Goal: Check status: Check status

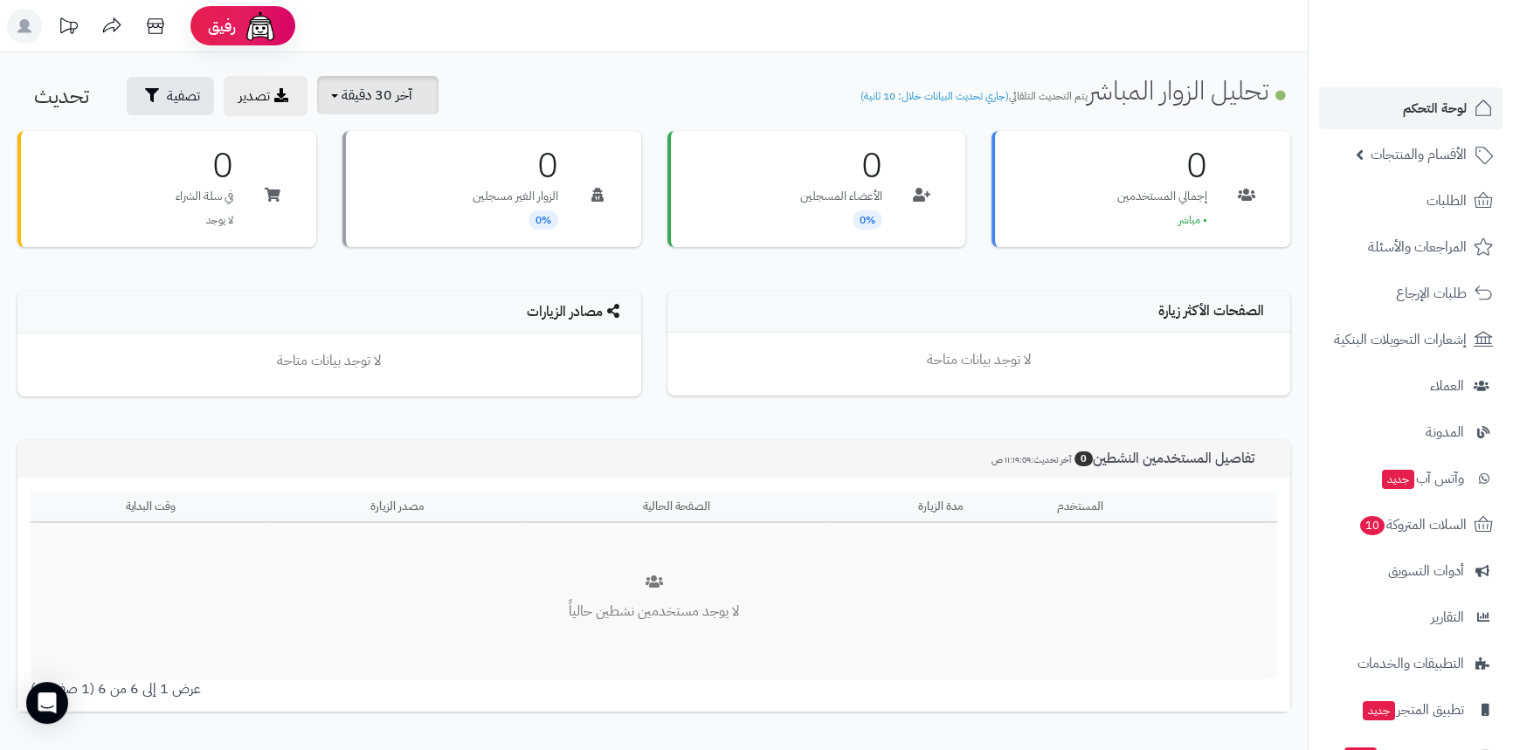
click at [389, 102] on span "آخر 30 دقيقة" at bounding box center [376, 95] width 71 height 21
click at [410, 209] on link "آخر 30 دقيقة" at bounding box center [384, 207] width 140 height 34
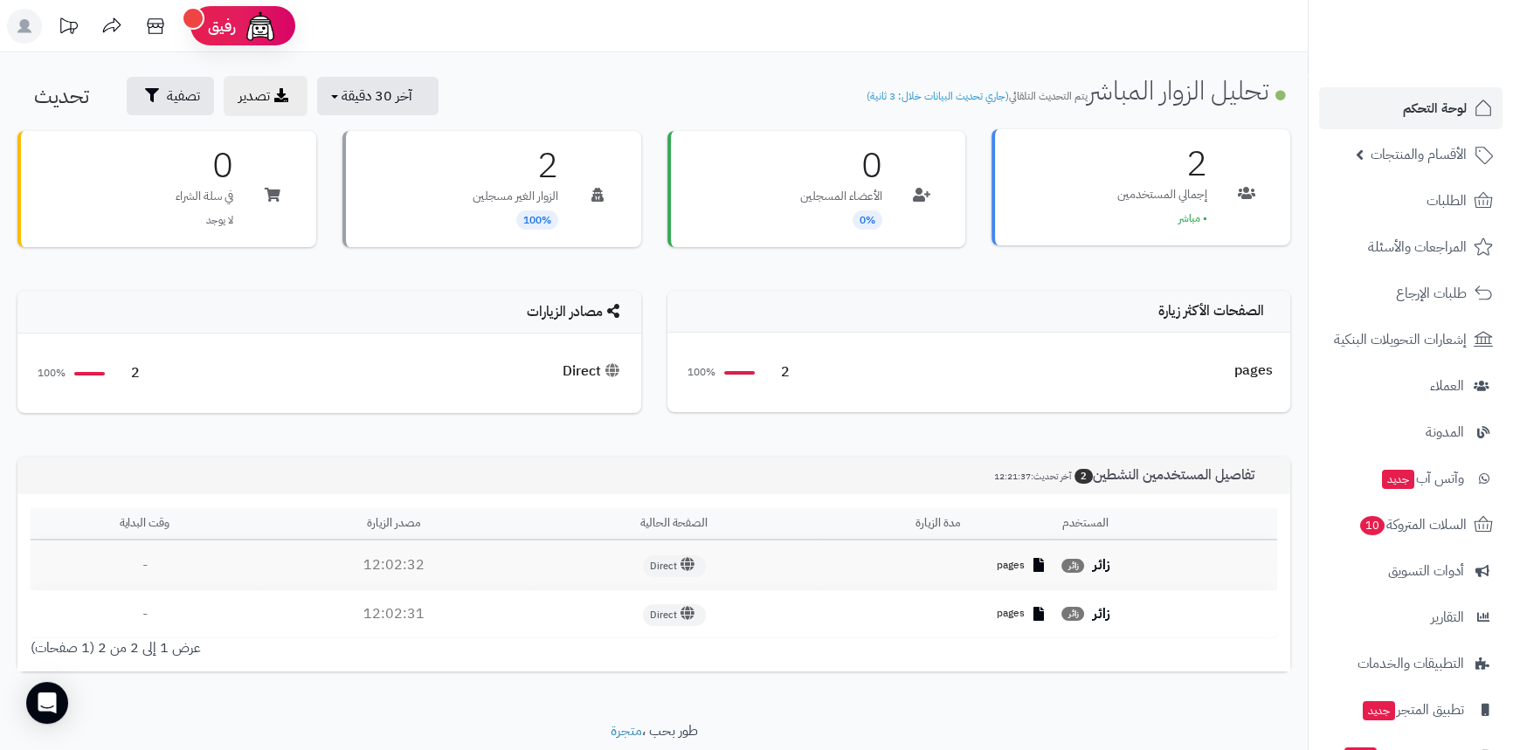
click at [1164, 186] on p "إجمالي المستخدمين" at bounding box center [1162, 194] width 90 height 17
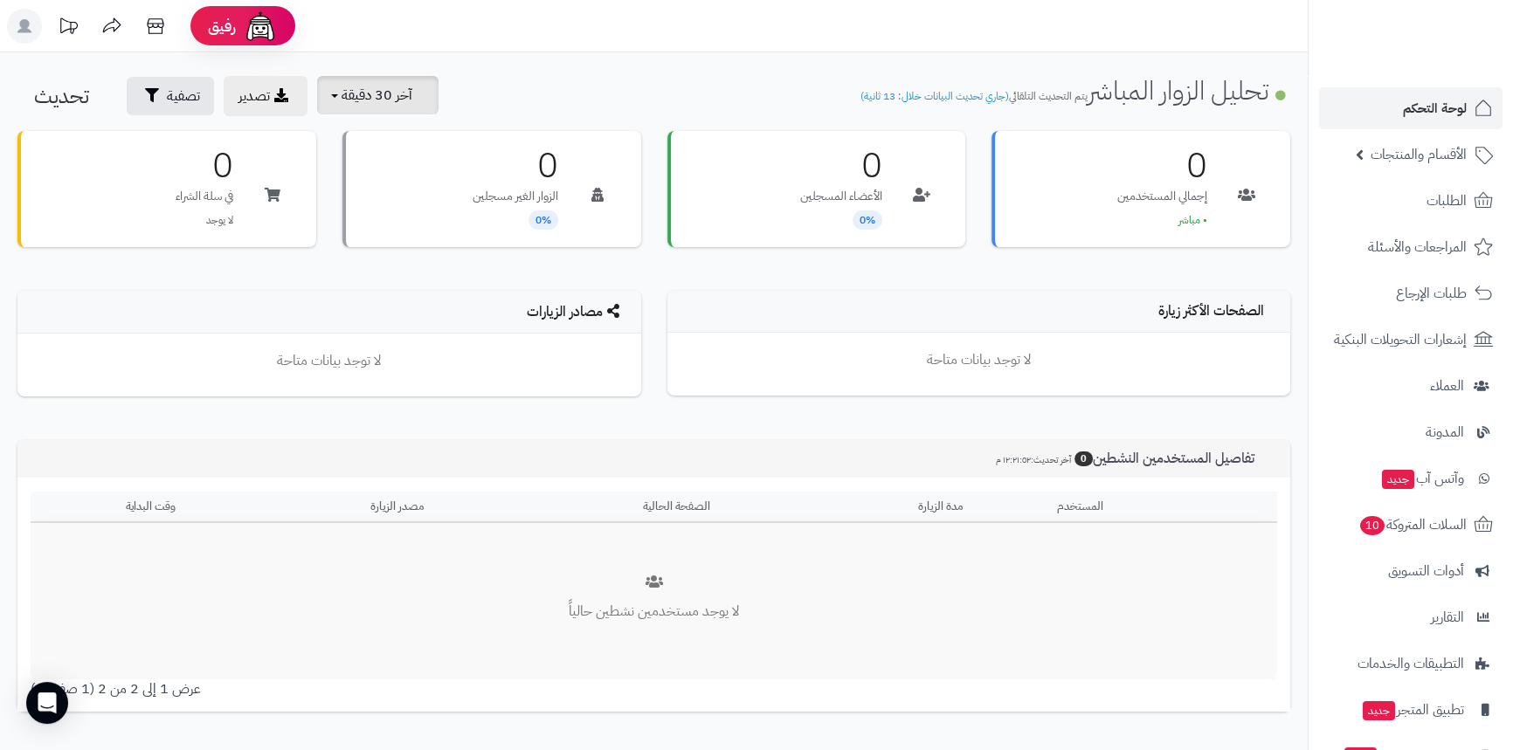
click at [397, 100] on span "آخر 30 دقيقة" at bounding box center [376, 95] width 71 height 21
click at [546, 177] on h3 "0" at bounding box center [515, 164] width 86 height 35
click at [376, 93] on span "آخر 30 دقيقة" at bounding box center [376, 95] width 71 height 21
click at [396, 211] on link "آخر 30 دقيقة" at bounding box center [384, 207] width 140 height 34
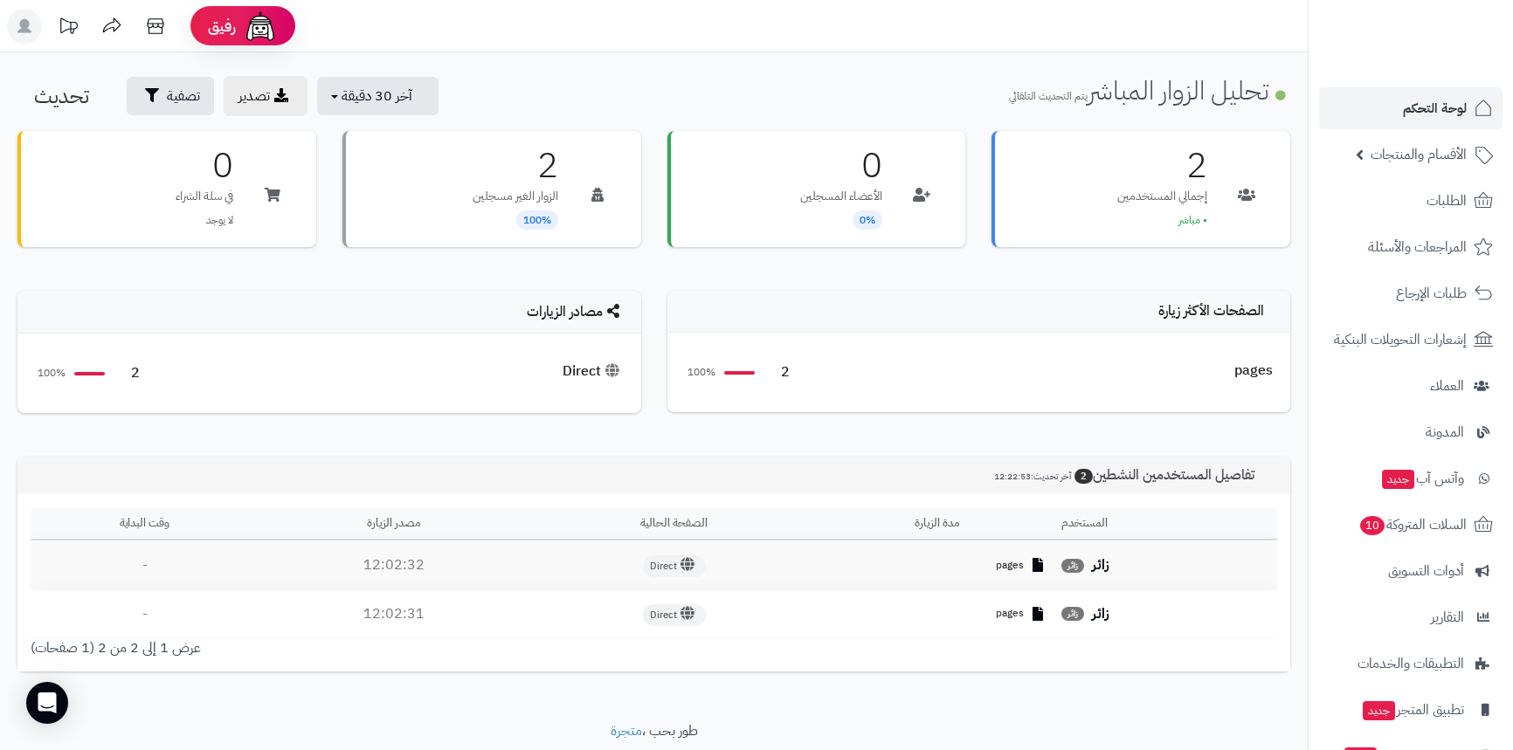
scroll to position [57, 0]
